Goal: Communication & Community: Answer question/provide support

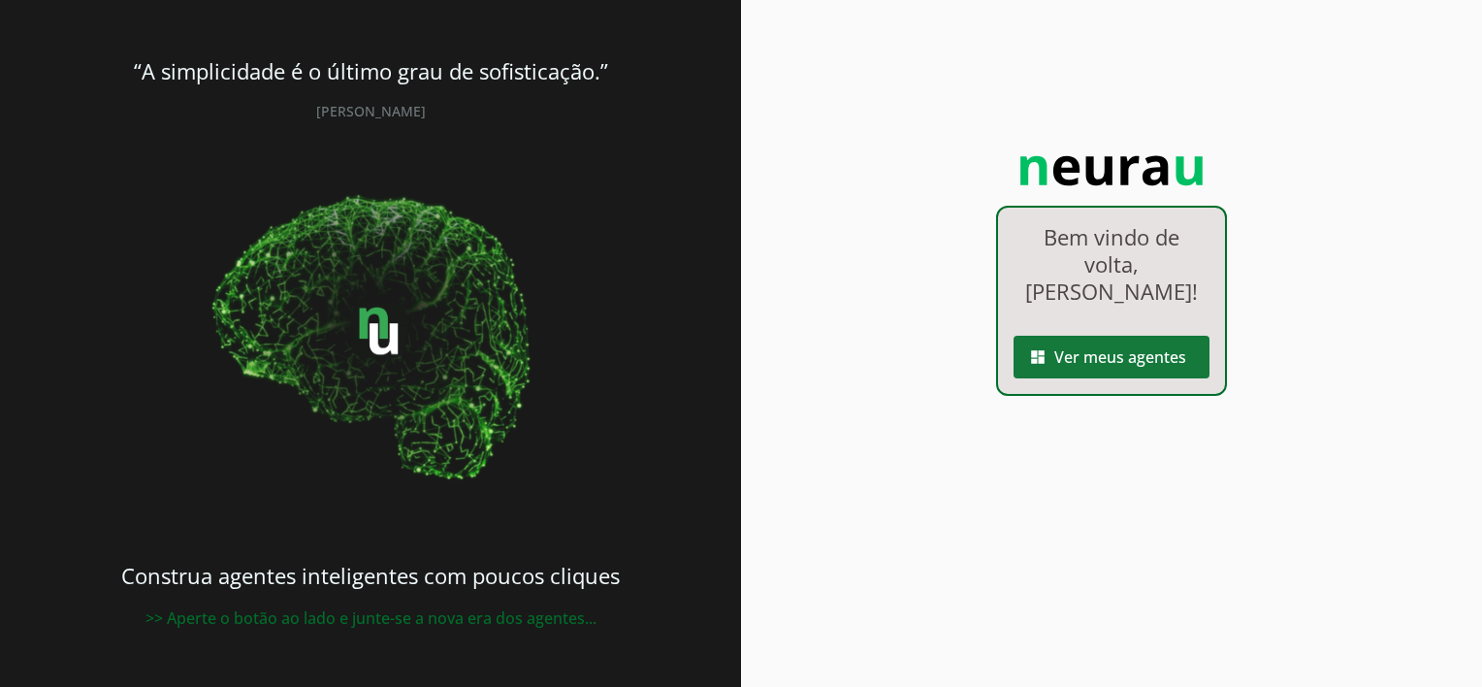
click at [1074, 334] on span at bounding box center [1111, 357] width 196 height 47
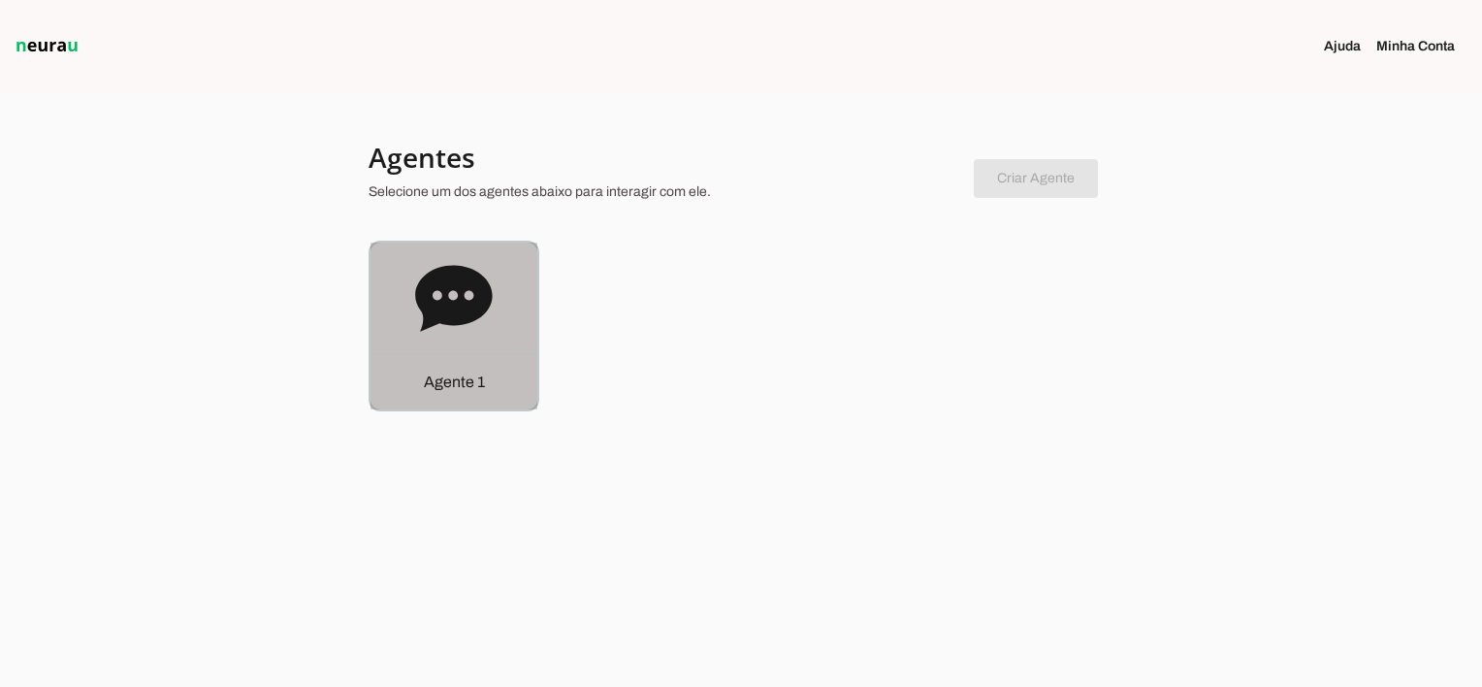
click at [443, 381] on p "Agente 1" at bounding box center [454, 381] width 61 height 23
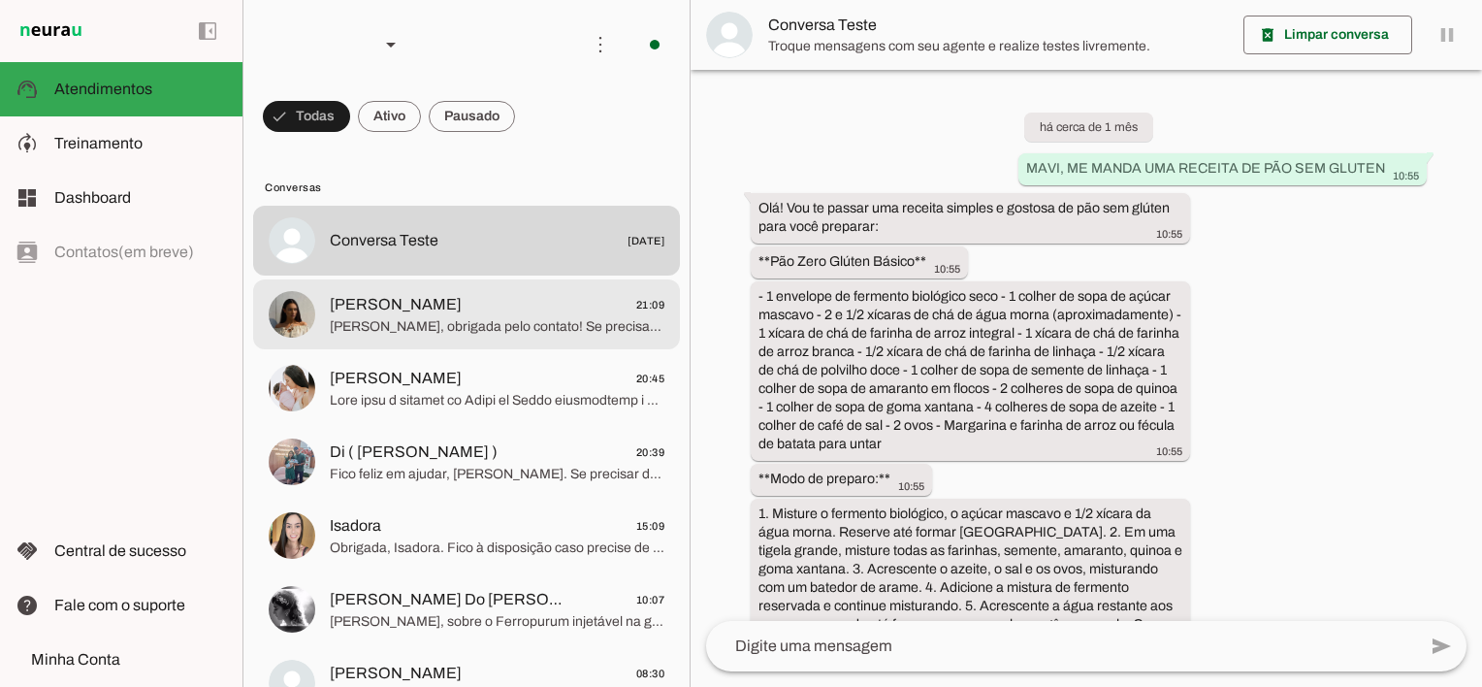
scroll to position [5248, 0]
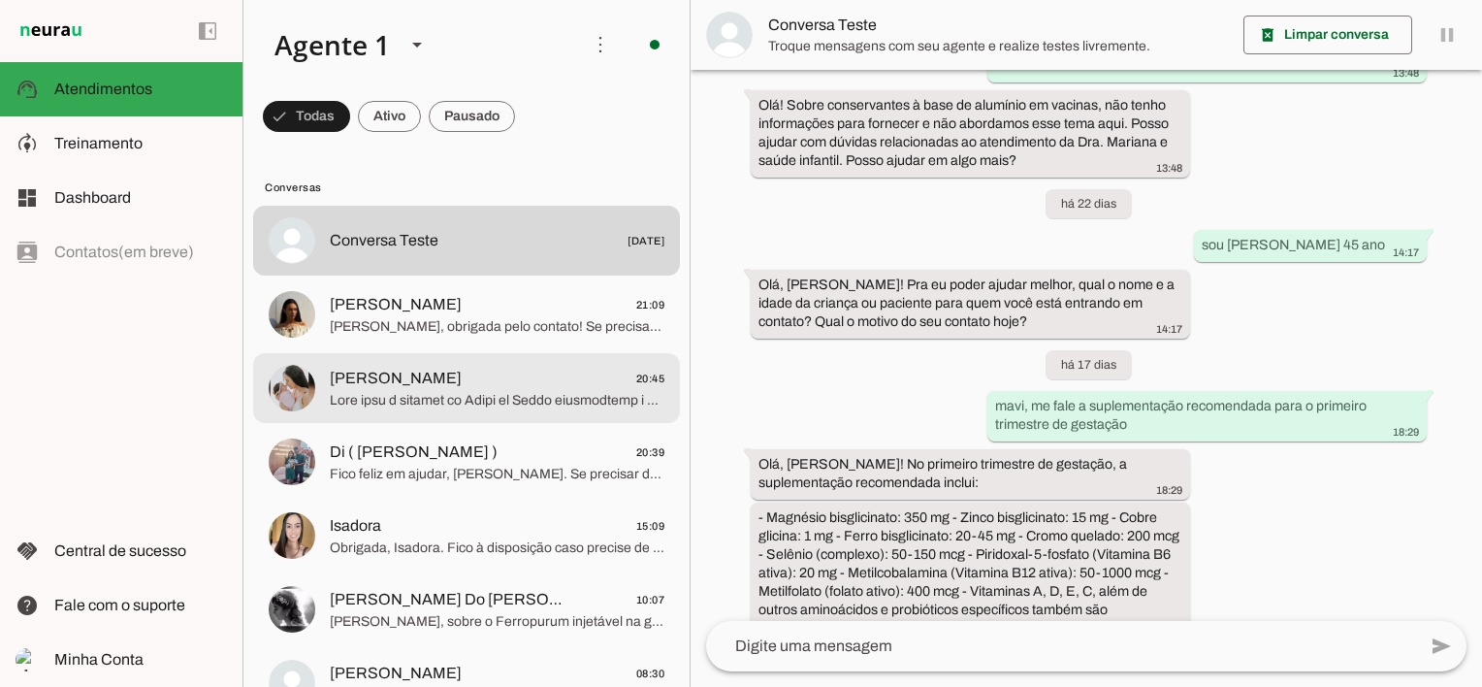
click at [447, 405] on span at bounding box center [497, 400] width 335 height 19
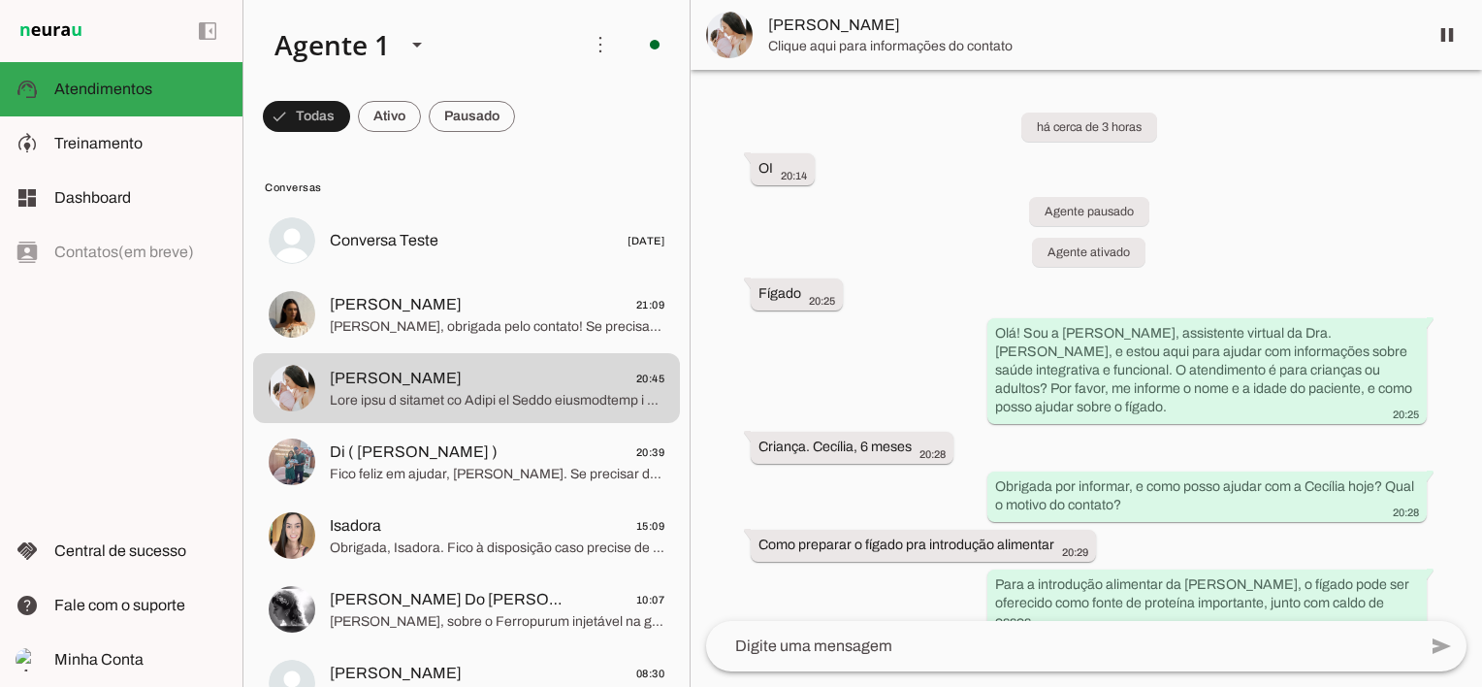
scroll to position [1090, 0]
